Goal: Communication & Community: Connect with others

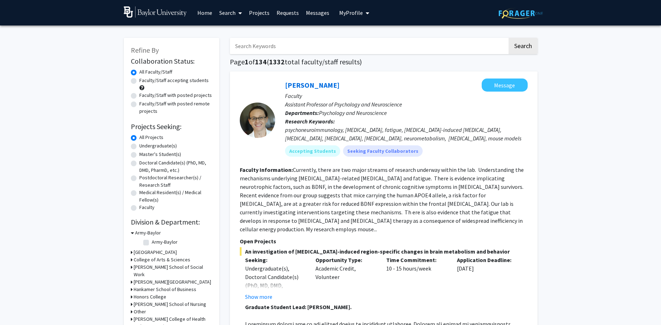
click at [316, 15] on link "Messages" at bounding box center [317, 12] width 30 height 25
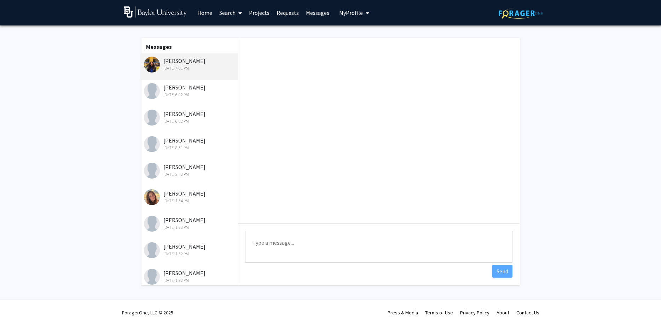
scroll to position [60, 0]
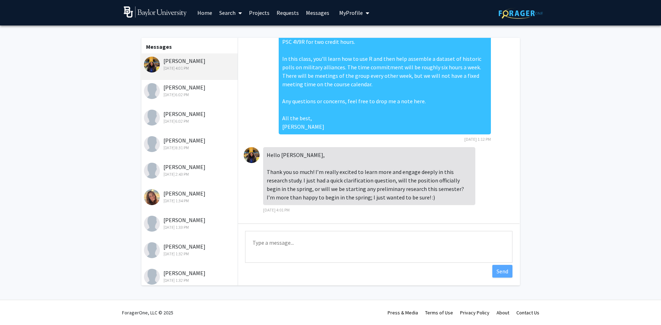
click at [185, 116] on div "[PERSON_NAME] [DATE] 6:02 PM" at bounding box center [190, 117] width 92 height 15
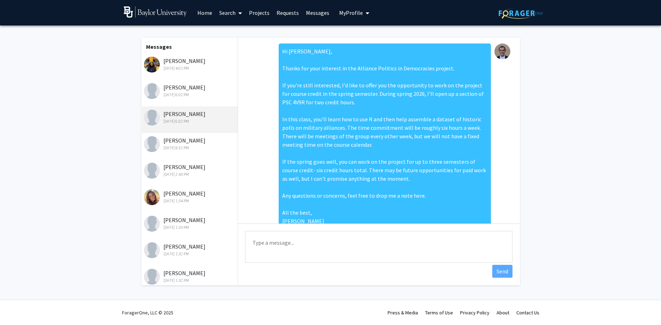
scroll to position [145, 0]
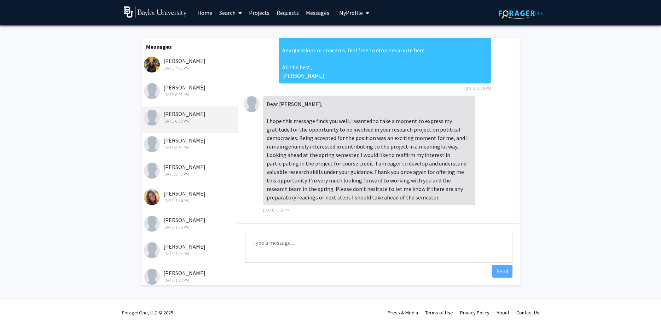
click at [183, 88] on div "[PERSON_NAME] [DATE] 6:02 PM" at bounding box center [190, 90] width 92 height 15
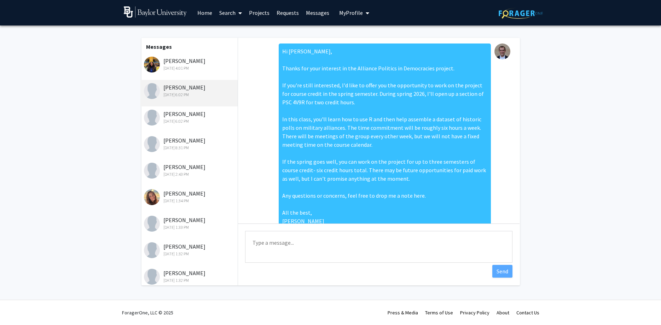
scroll to position [77, 0]
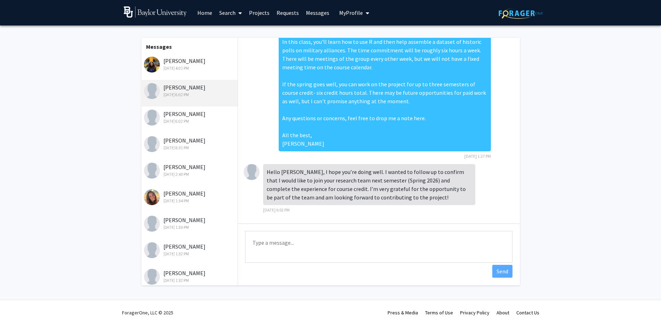
click at [184, 141] on div "[PERSON_NAME] [DATE] 8:31 PM" at bounding box center [190, 143] width 92 height 15
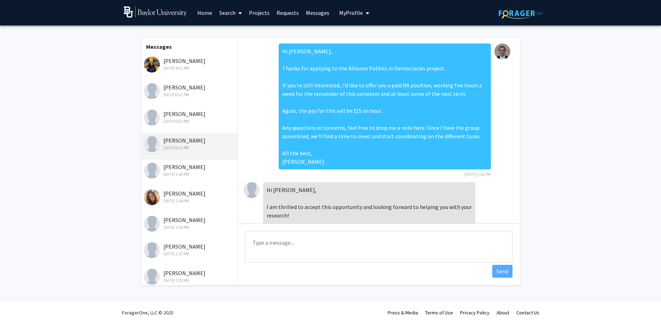
scroll to position [35, 0]
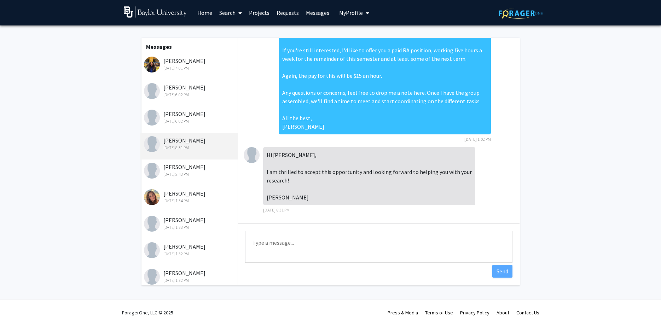
click at [177, 113] on div "[PERSON_NAME] [DATE] 6:02 PM" at bounding box center [190, 117] width 92 height 15
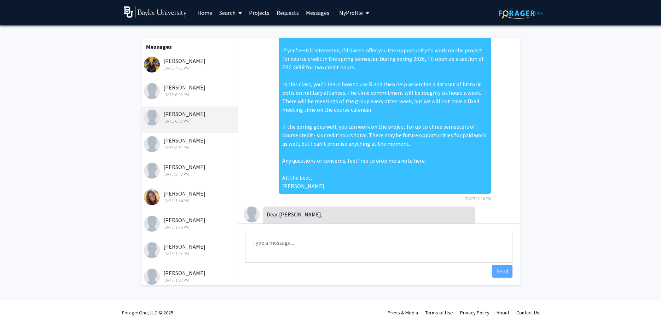
scroll to position [145, 0]
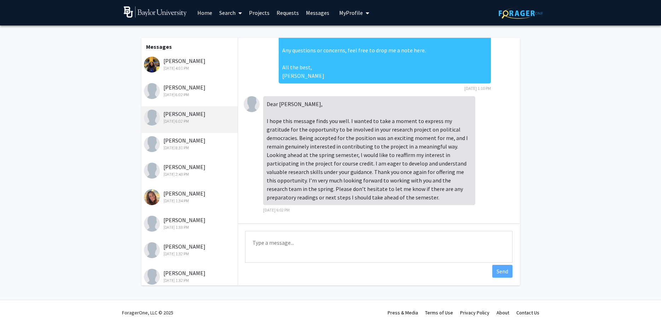
click at [184, 167] on div "[PERSON_NAME] [DATE] 2:43 PM" at bounding box center [190, 170] width 92 height 15
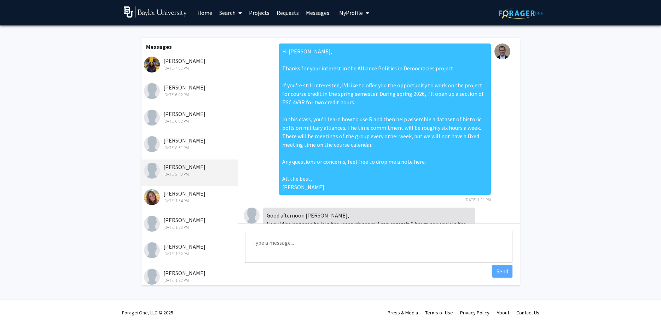
scroll to position [52, 0]
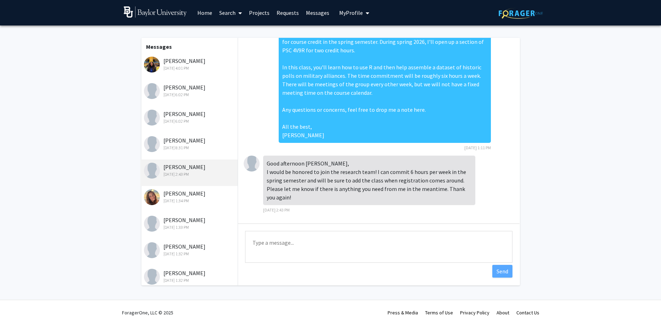
click at [188, 197] on div "[PERSON_NAME] [DATE] 1:34 PM" at bounding box center [190, 196] width 92 height 15
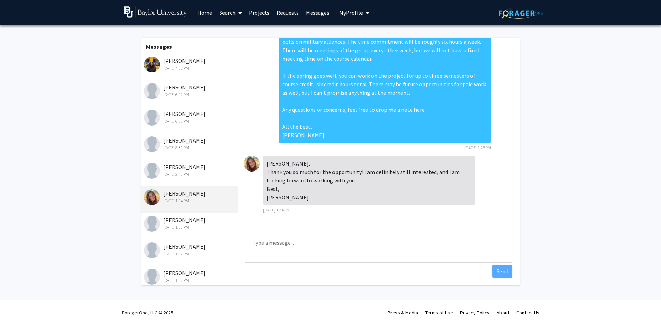
click at [181, 169] on div "[PERSON_NAME] [DATE] 2:43 PM" at bounding box center [190, 170] width 92 height 15
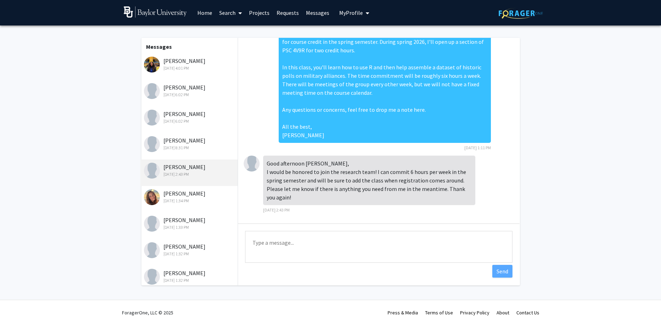
click at [180, 152] on div "[PERSON_NAME] [DATE] 8:31 PM" at bounding box center [189, 146] width 98 height 27
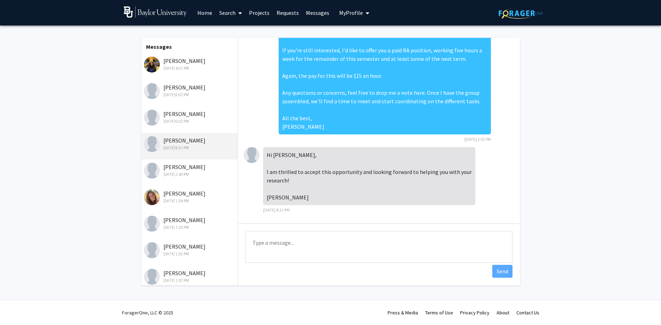
click at [179, 116] on div "[PERSON_NAME] [DATE] 6:02 PM" at bounding box center [190, 117] width 92 height 15
